Goal: Check status

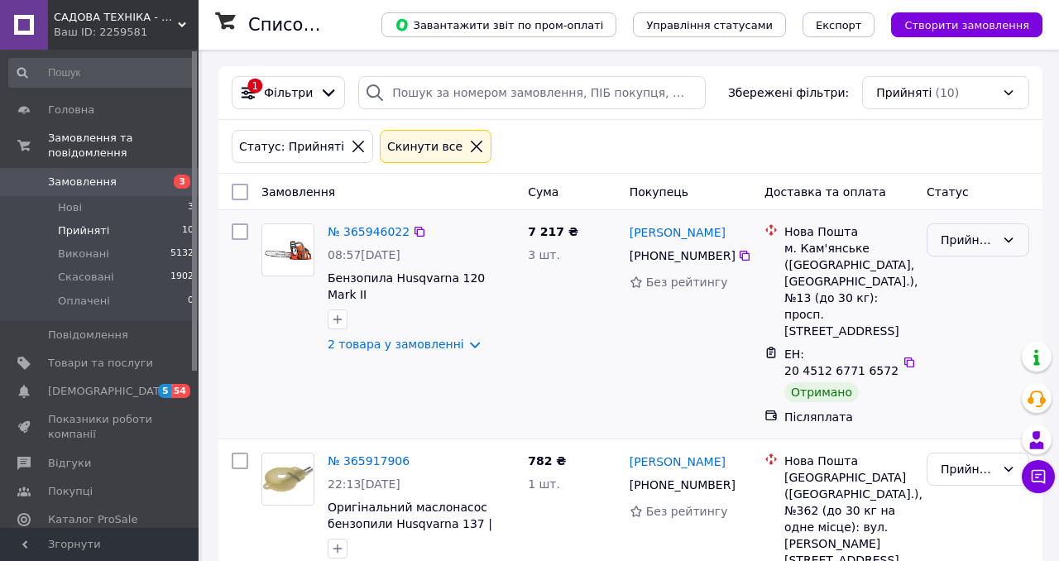
click at [1008, 240] on icon at bounding box center [1008, 239] width 13 height 13
click at [961, 276] on li "Виконано" at bounding box center [978, 276] width 101 height 30
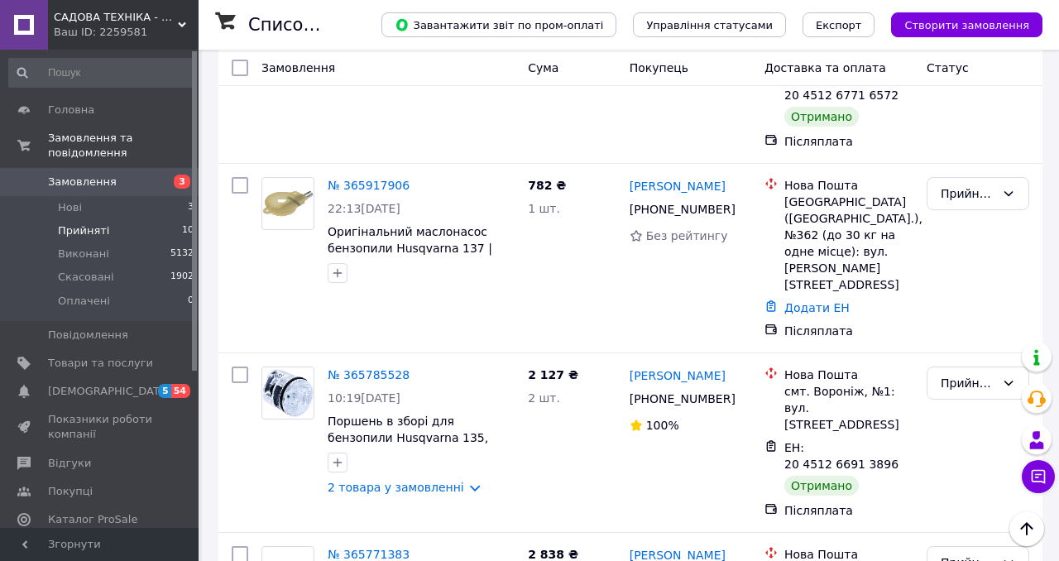
scroll to position [292, 0]
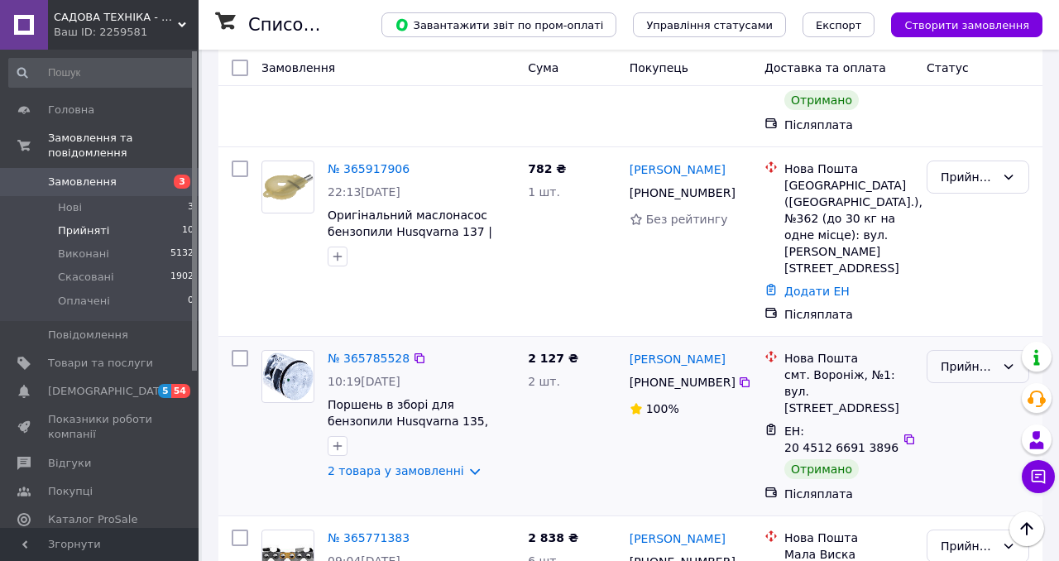
click at [1008, 360] on icon at bounding box center [1008, 366] width 13 height 13
click at [970, 348] on li "Виконано" at bounding box center [978, 353] width 101 height 30
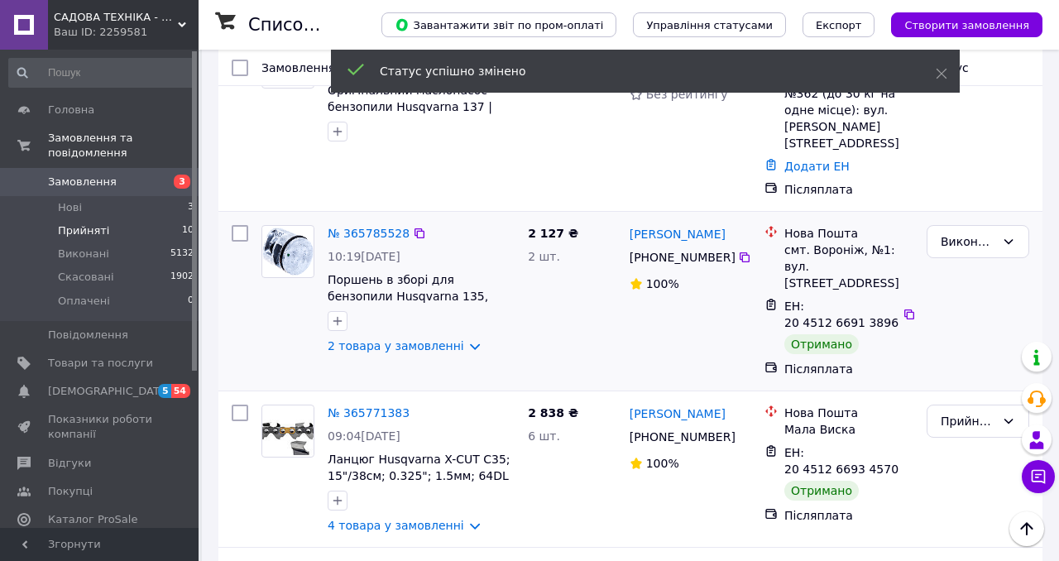
scroll to position [498, 0]
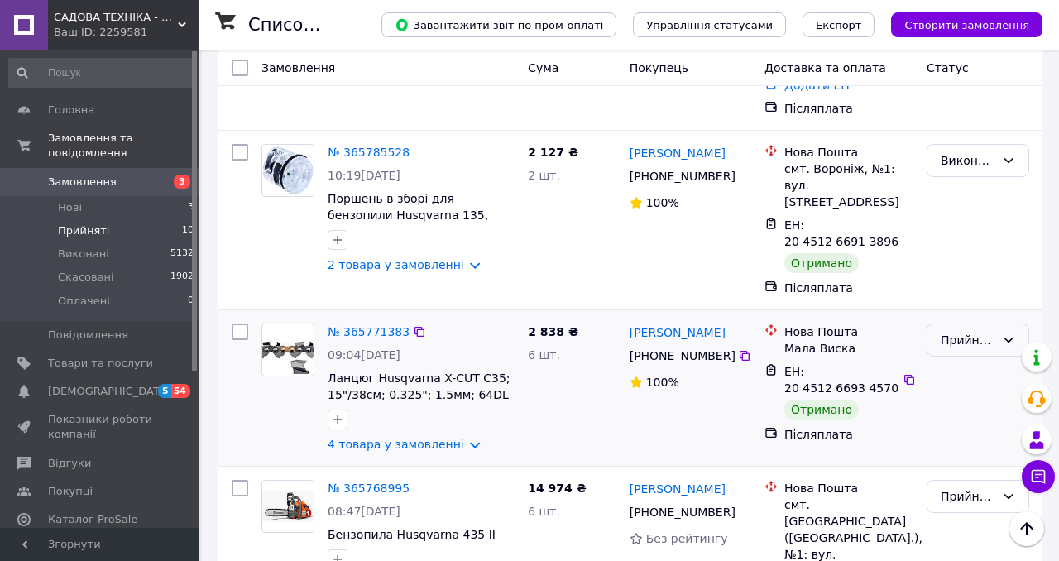
click at [1009, 333] on icon at bounding box center [1008, 339] width 13 height 13
click at [952, 313] on li "Виконано" at bounding box center [978, 310] width 101 height 30
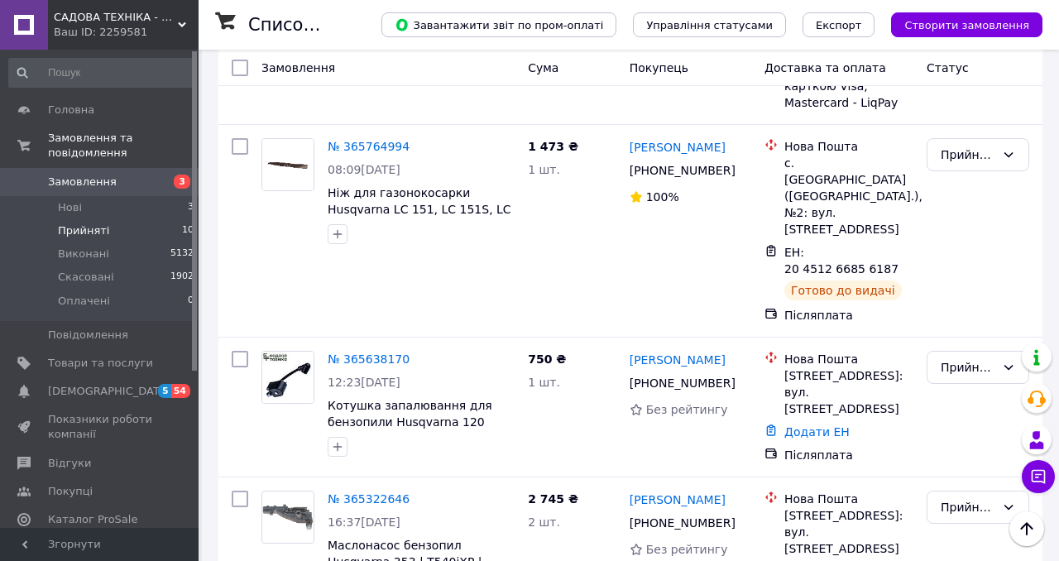
scroll to position [1110, 0]
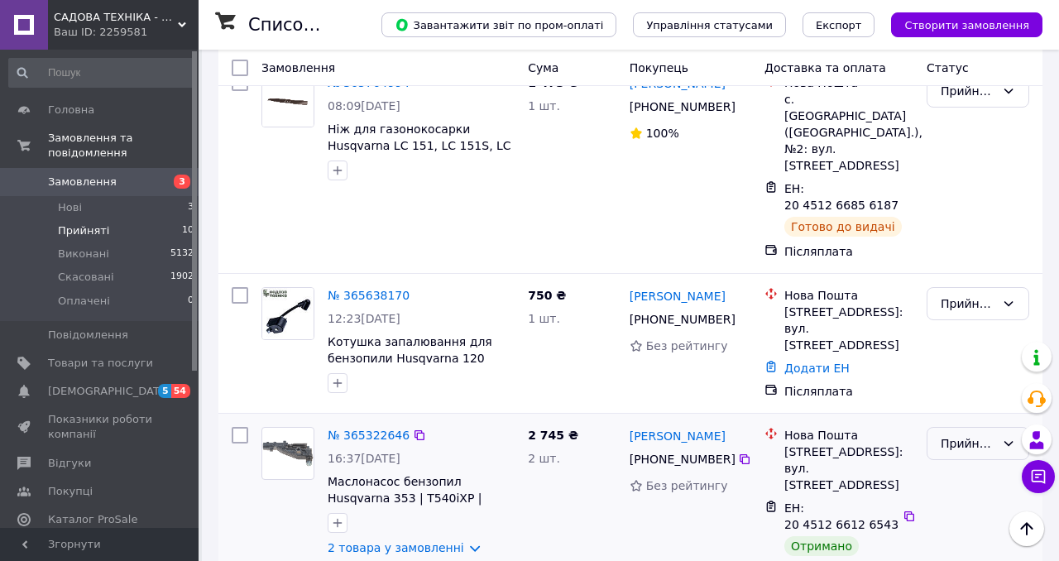
click at [1005, 437] on icon at bounding box center [1008, 443] width 13 height 13
click at [951, 341] on li "Виконано" at bounding box center [978, 341] width 101 height 30
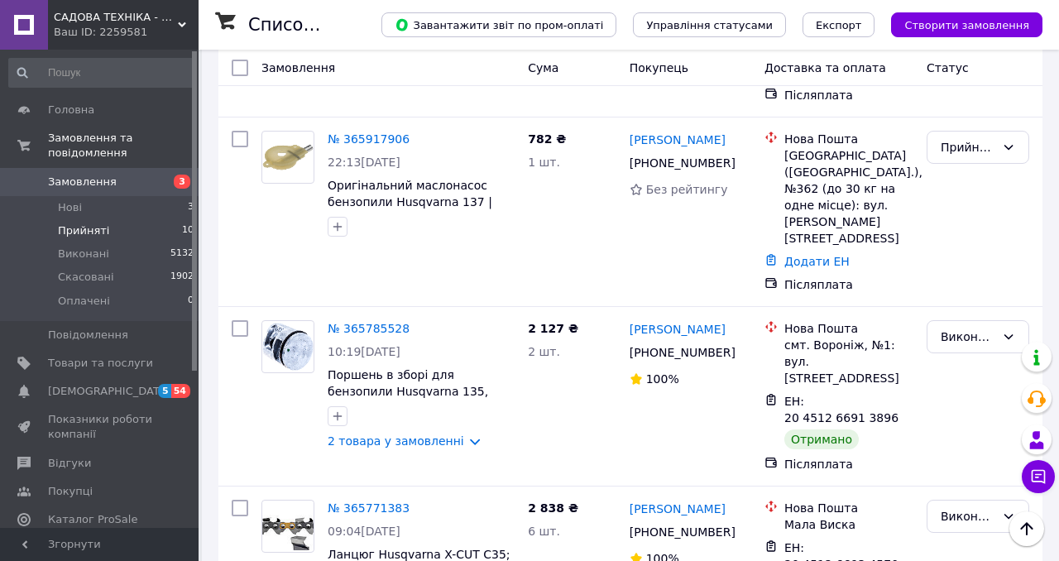
scroll to position [271, 0]
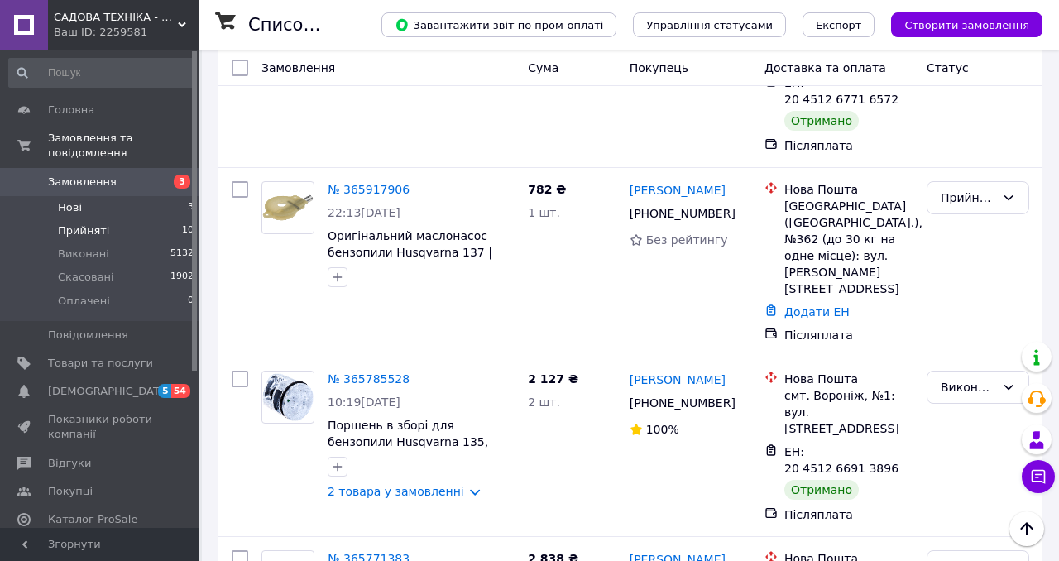
click at [60, 207] on span "Нові" at bounding box center [70, 207] width 24 height 15
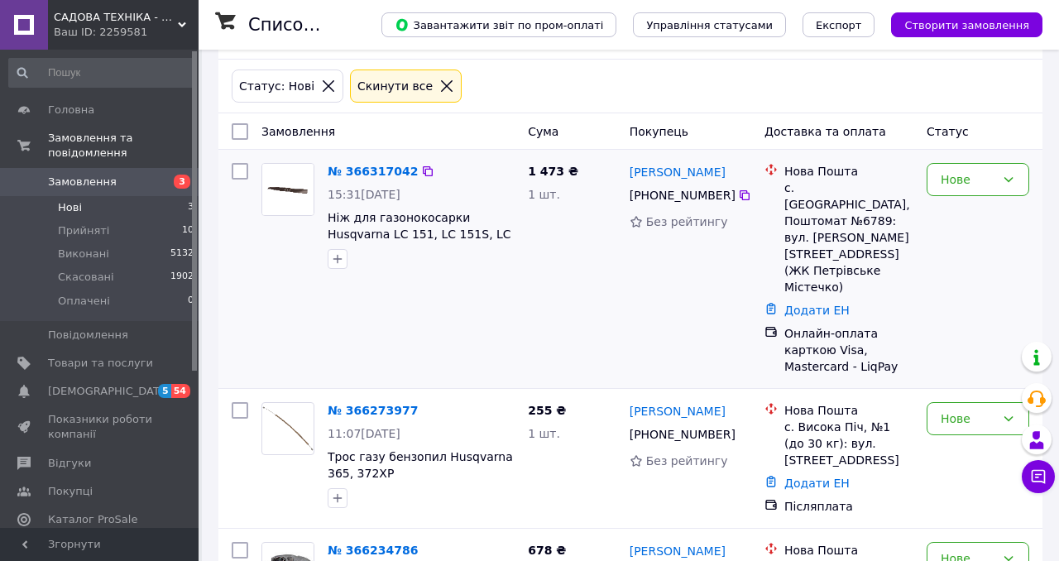
scroll to position [73, 0]
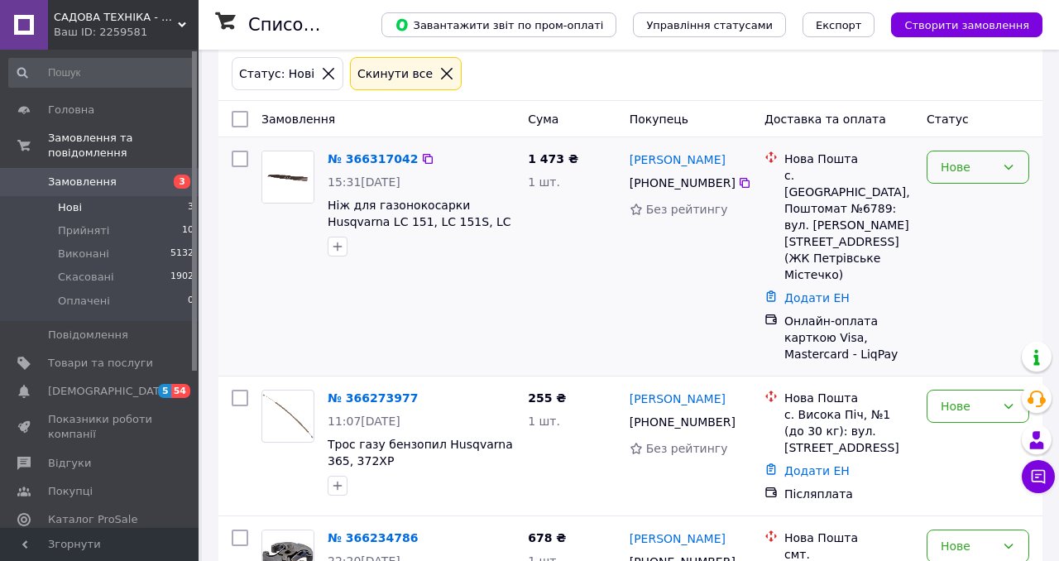
click at [1011, 166] on icon at bounding box center [1008, 167] width 9 height 5
click at [976, 196] on li "Прийнято" at bounding box center [978, 203] width 101 height 30
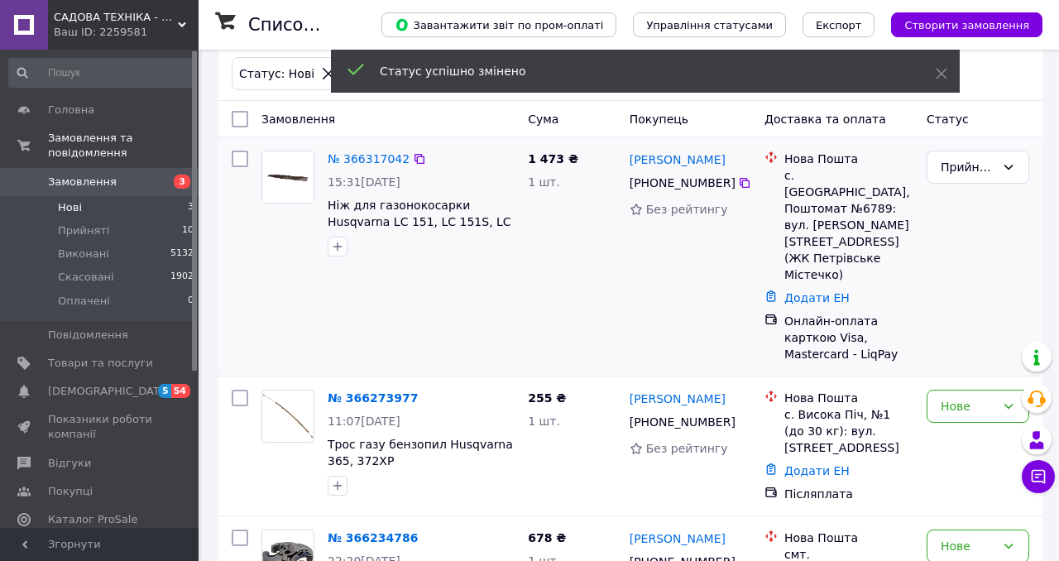
scroll to position [148, 0]
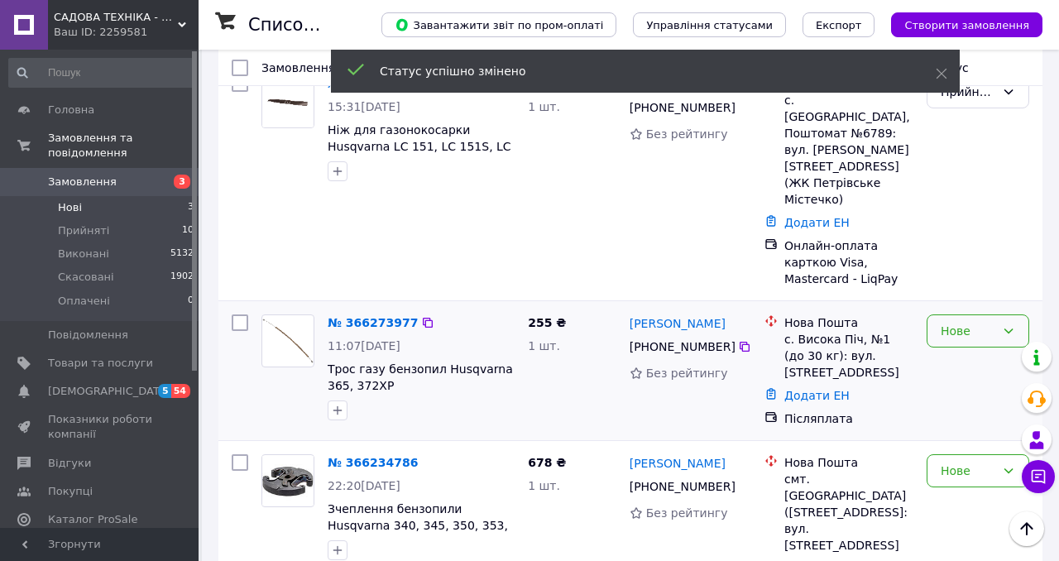
click at [1005, 324] on icon at bounding box center [1008, 330] width 13 height 13
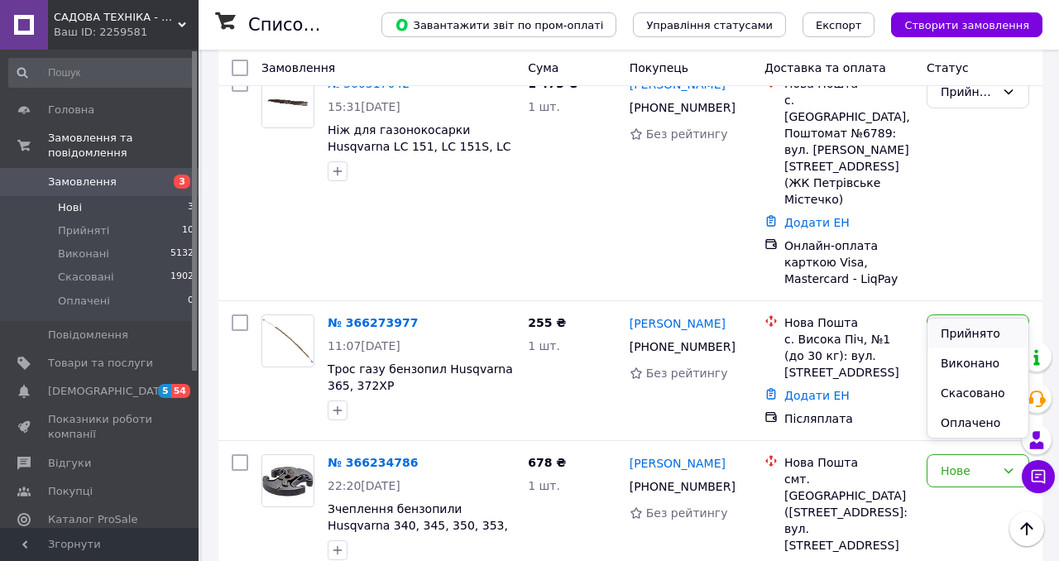
click at [971, 332] on li "Прийнято" at bounding box center [978, 334] width 101 height 30
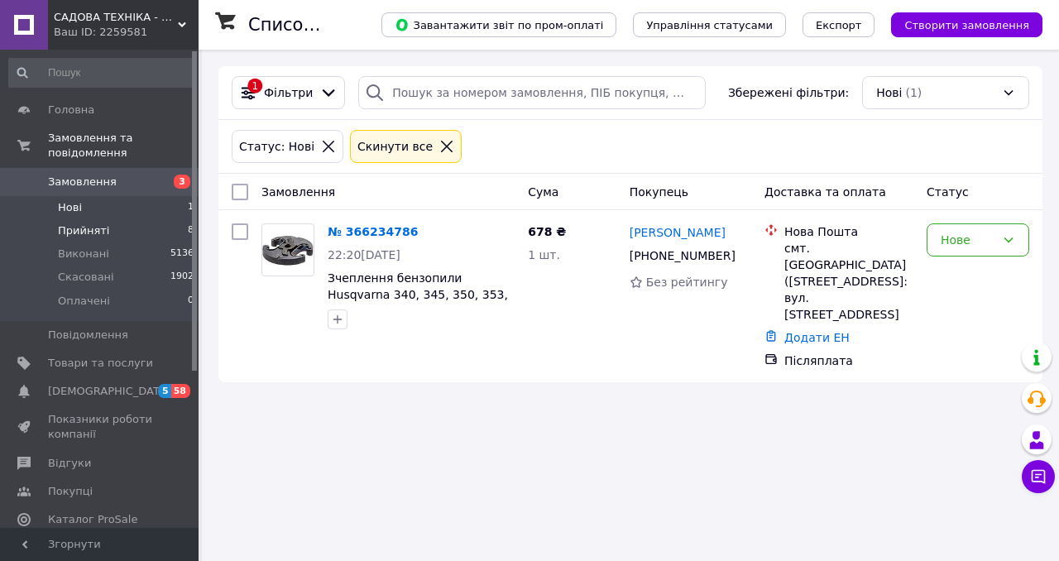
click at [74, 228] on span "Прийняті" at bounding box center [83, 230] width 51 height 15
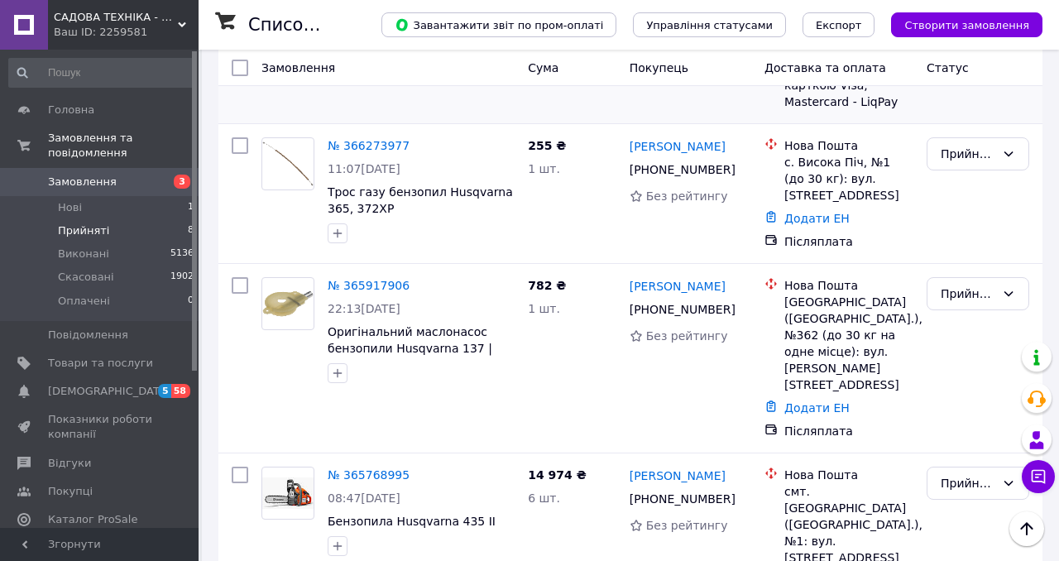
scroll to position [261, 0]
